Goal: Task Accomplishment & Management: Use online tool/utility

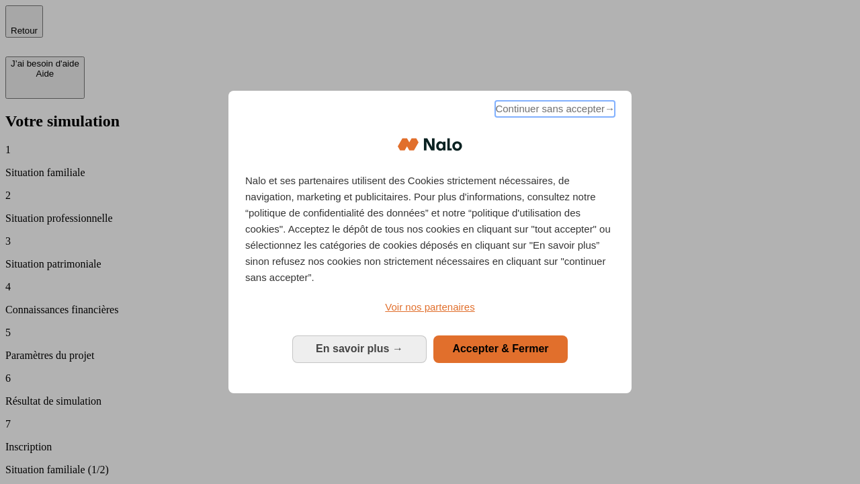
click at [554, 111] on span "Continuer sans accepter →" at bounding box center [555, 109] width 120 height 16
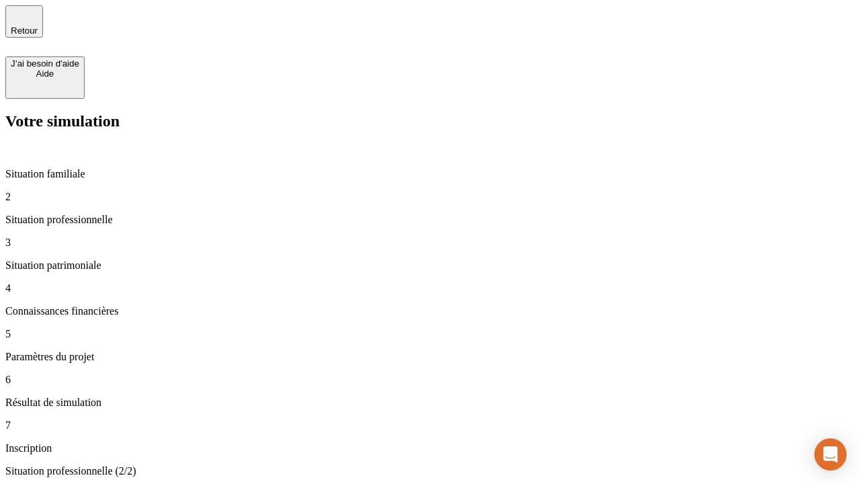
type input "70 000"
type input "1 000"
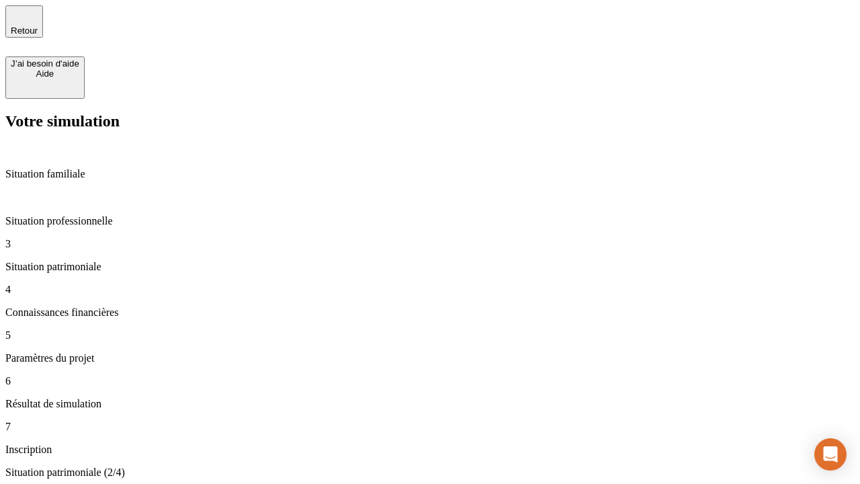
type input "800"
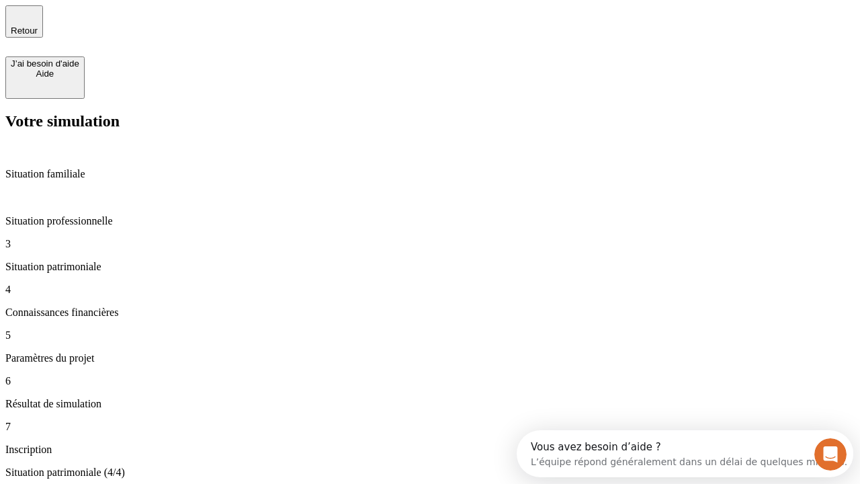
type input "6"
type input "400"
type input "3"
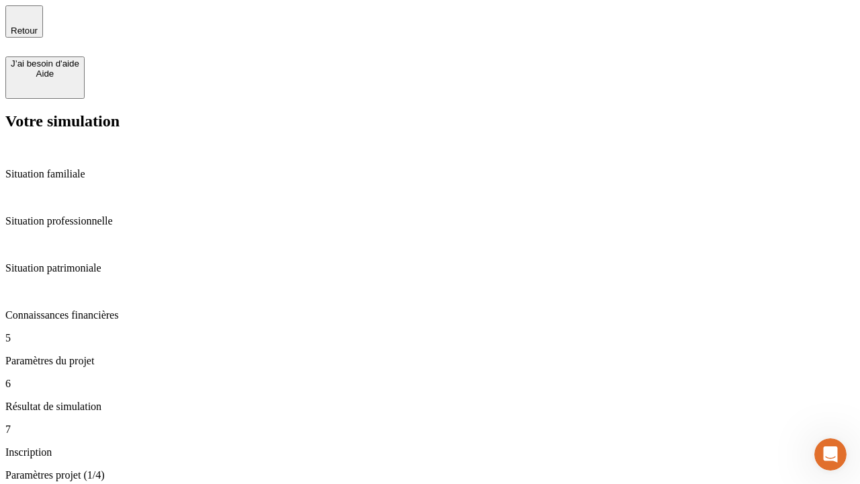
type input "35"
type input "500"
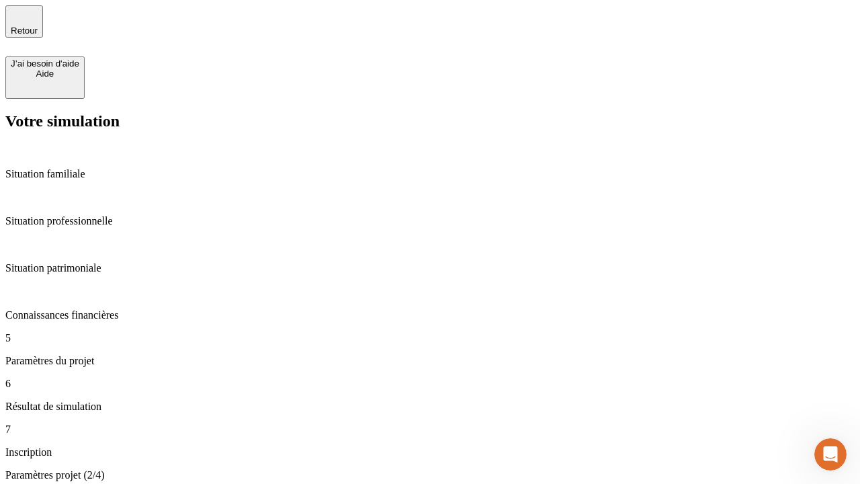
type input "640"
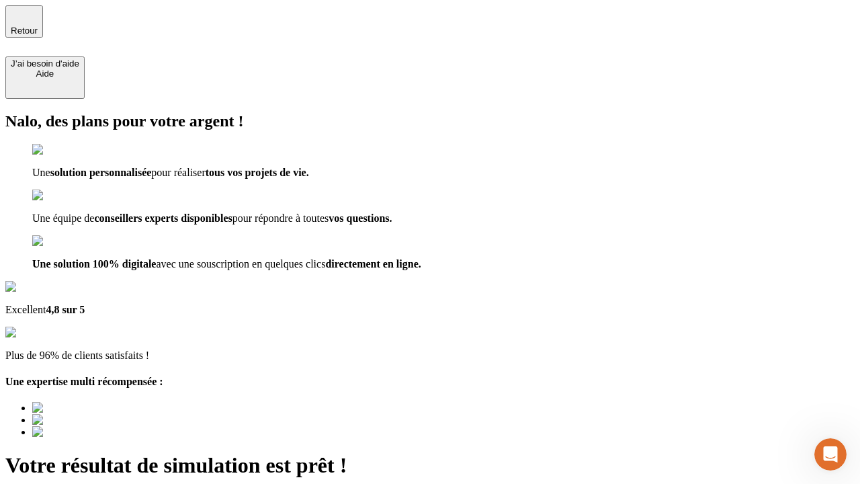
type input "[EMAIL_ADDRESS][DOMAIN_NAME]"
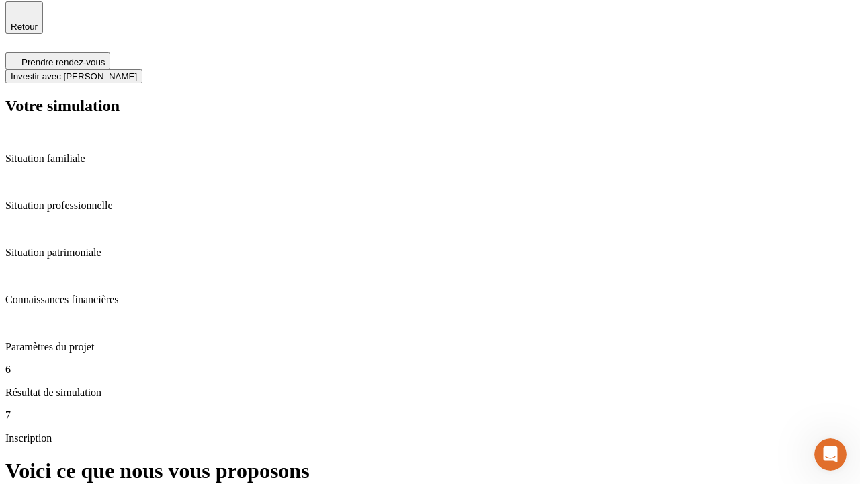
click at [137, 71] on span "Investir avec [PERSON_NAME]" at bounding box center [74, 76] width 126 height 10
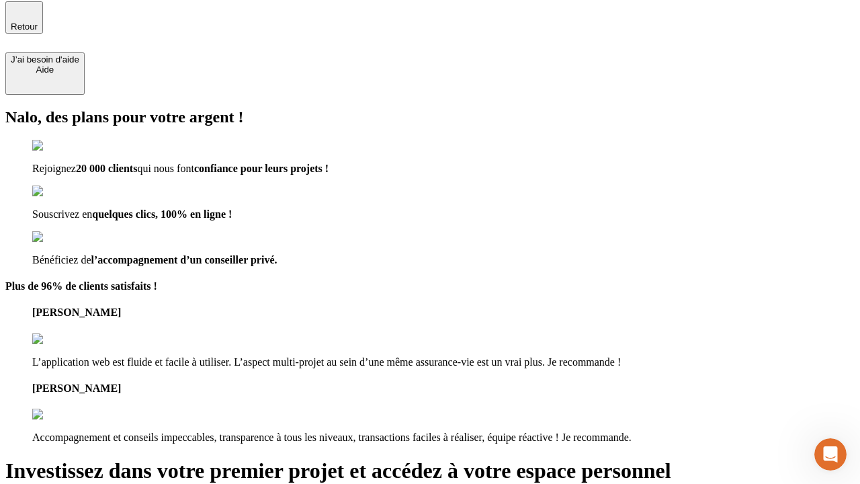
scroll to position [3, 0]
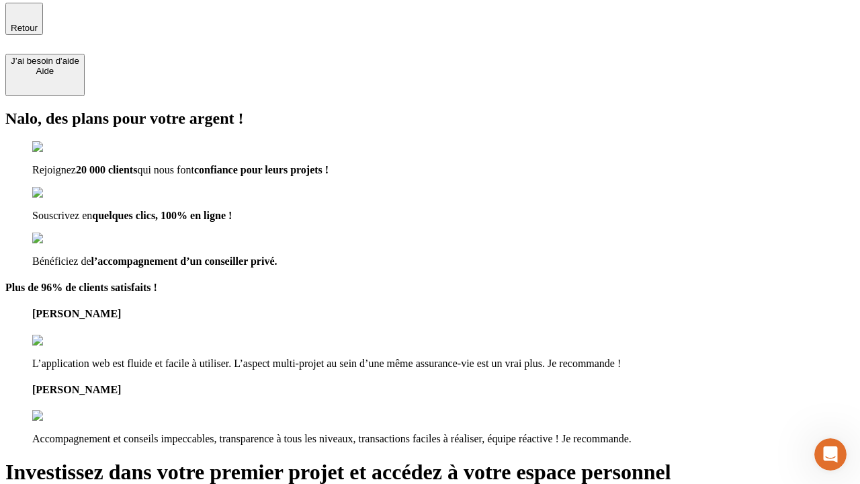
type input "[PERSON_NAME][EMAIL_ADDRESS][DOMAIN_NAME]"
